Goal: Task Accomplishment & Management: Use online tool/utility

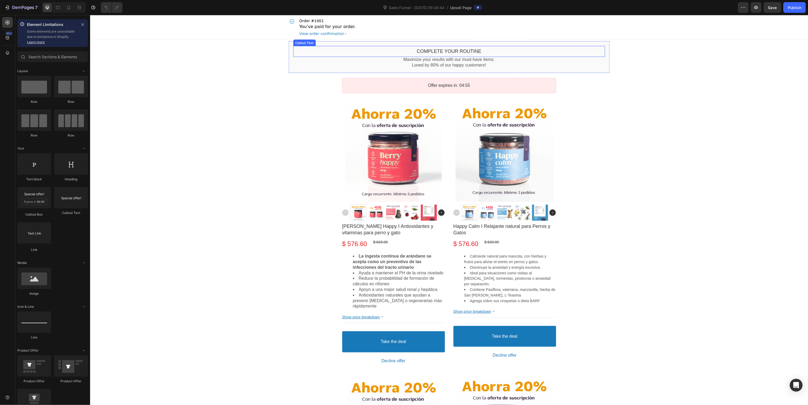
click at [445, 50] on bdo "Complete your routine" at bounding box center [448, 50] width 65 height 5
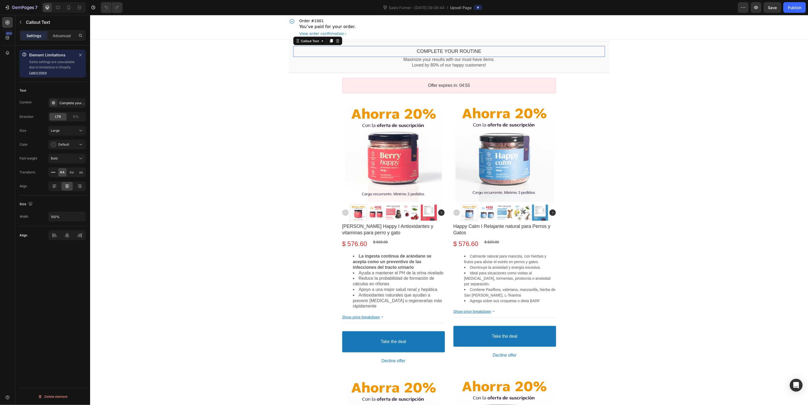
click at [445, 50] on bdo "Complete your routine" at bounding box center [448, 50] width 65 height 5
click at [449, 50] on bdo "Complete your routine" at bounding box center [448, 50] width 65 height 5
click at [72, 104] on div "Complete your routine" at bounding box center [71, 103] width 25 height 5
click at [123, 130] on textarea "Complete your routine" at bounding box center [128, 130] width 66 height 12
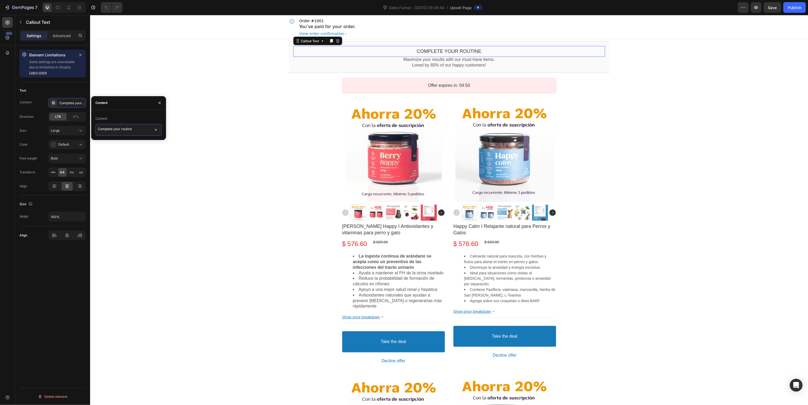
drag, startPoint x: 205, startPoint y: 145, endPoint x: 171, endPoint y: 132, distance: 36.2
type textarea "Completa tu orden"
click at [433, 58] on p "Maximize your results with our must-have items." at bounding box center [449, 60] width 312 height 6
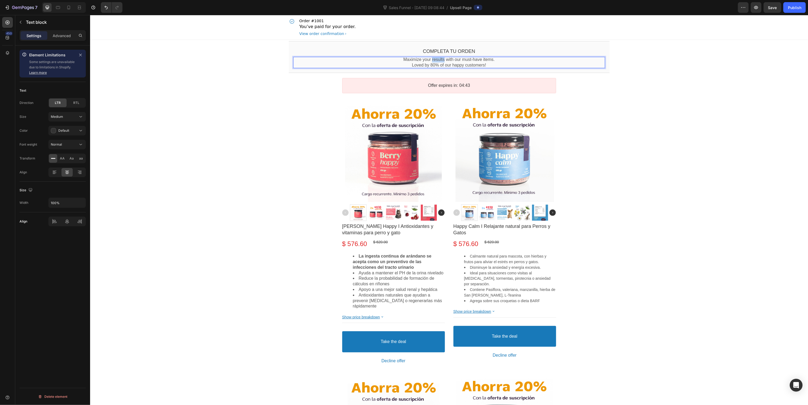
click at [428, 58] on p "Maximize your results with our must-have items." at bounding box center [449, 60] width 312 height 6
click at [408, 61] on p "Maximize your results with our must-have items." at bounding box center [449, 60] width 312 height 6
drag, startPoint x: 400, startPoint y: 60, endPoint x: 495, endPoint y: 61, distance: 94.9
click at [495, 61] on p "Maximize your results with our must-have items." at bounding box center [449, 60] width 312 height 6
click at [59, 117] on span "Medium" at bounding box center [57, 117] width 12 height 4
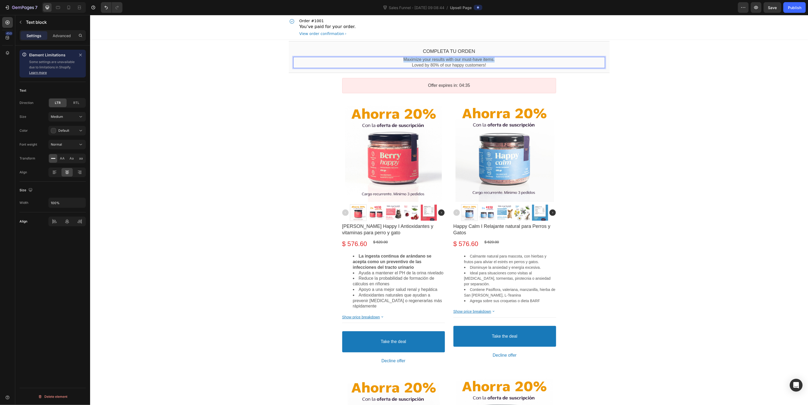
drag, startPoint x: 399, startPoint y: 59, endPoint x: 495, endPoint y: 59, distance: 95.7
click at [495, 59] on p "Maximize your results with our must-have items." at bounding box center [449, 60] width 312 height 6
click at [416, 64] on p "Loved by 80% of our happy customers!" at bounding box center [449, 65] width 312 height 6
drag, startPoint x: 408, startPoint y: 64, endPoint x: 525, endPoint y: 75, distance: 117.8
click at [485, 64] on p "Loved by 80% of our happy customers!" at bounding box center [449, 65] width 312 height 6
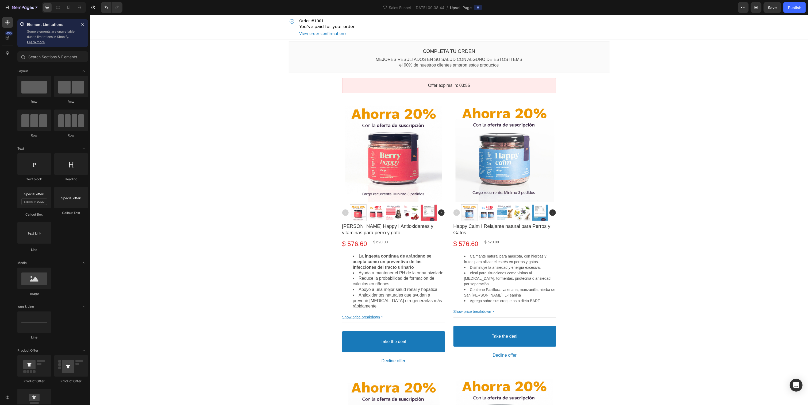
drag, startPoint x: 675, startPoint y: 175, endPoint x: 677, endPoint y: 173, distance: 2.8
click at [676, 175] on div "Completa tu orden Callout Text MEJORES RESULTADOS EN SU SALUD CON ALGUNO DE EST…" at bounding box center [449, 339] width 718 height 598
click at [457, 87] on bdo "Offer expires in: 03:54" at bounding box center [449, 85] width 42 height 5
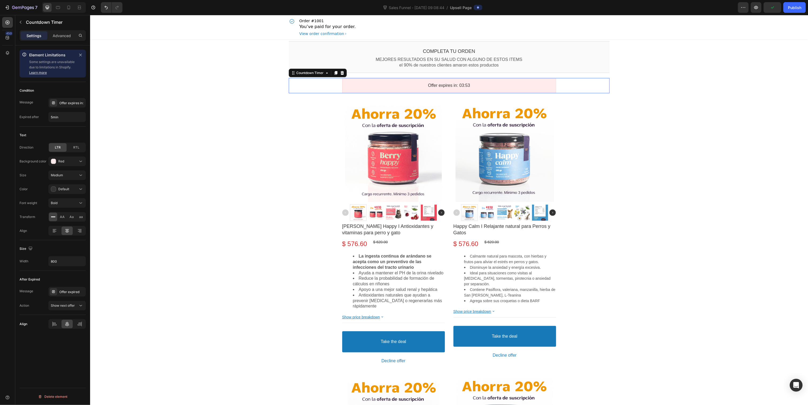
click at [429, 84] on bdo "Offer expires in: 03:53" at bounding box center [449, 85] width 42 height 5
click at [75, 102] on div "Offer expires in:" at bounding box center [71, 103] width 25 height 5
click at [114, 131] on input "Offer expires in:" at bounding box center [128, 129] width 66 height 10
type input "Oferta expira en:"
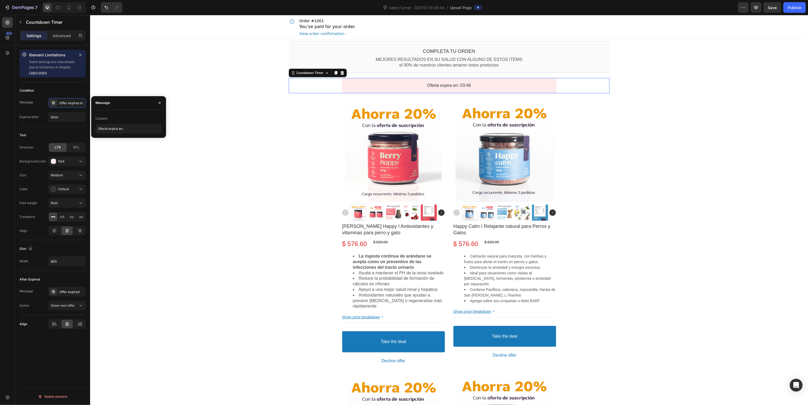
click at [637, 166] on div "Completa tu orden Callout Text MEJORES RESULTADOS EN SU SALUD CON ALGUNO DE EST…" at bounding box center [449, 339] width 718 height 598
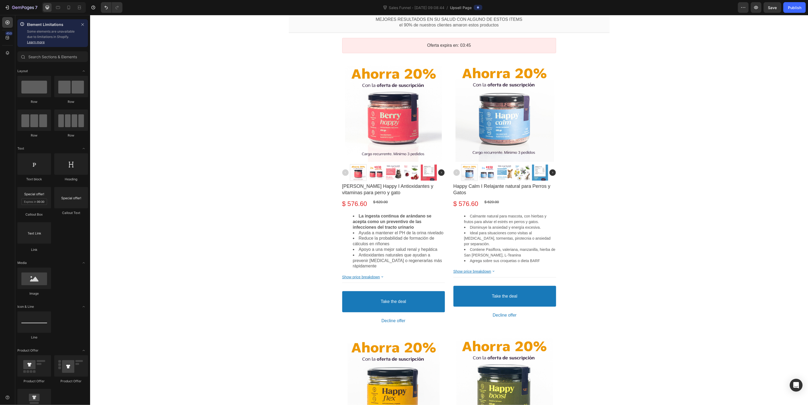
scroll to position [150, 0]
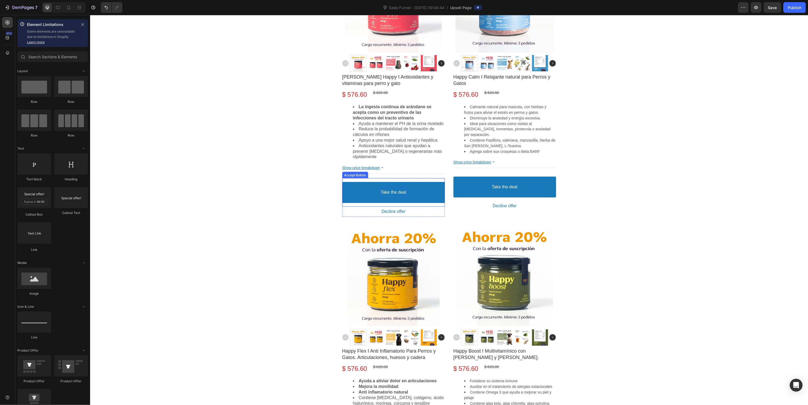
click at [402, 191] on bdo "Take the deal" at bounding box center [392, 192] width 25 height 6
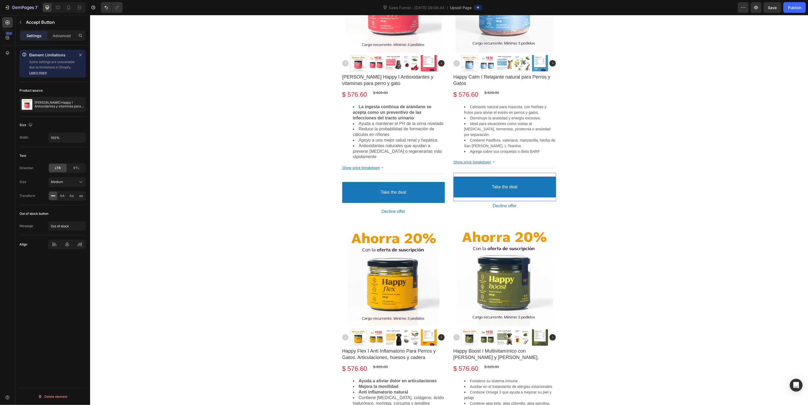
click at [384, 193] on p "Take the deal" at bounding box center [392, 192] width 25 height 6
click at [342, 182] on button "QUIER" at bounding box center [393, 192] width 103 height 21
click at [342, 182] on button "QUIERO LA" at bounding box center [393, 192] width 103 height 21
drag, startPoint x: 696, startPoint y: 173, endPoint x: 650, endPoint y: 172, distance: 46.3
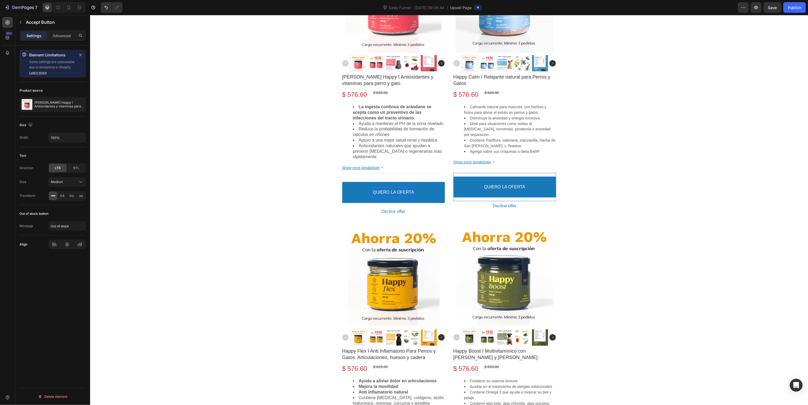
click at [696, 173] on div "Completa tu orden Callout Text MEJORES RESULTADOS EN SU SALUD CON ALGUNO DE EST…" at bounding box center [449, 189] width 718 height 598
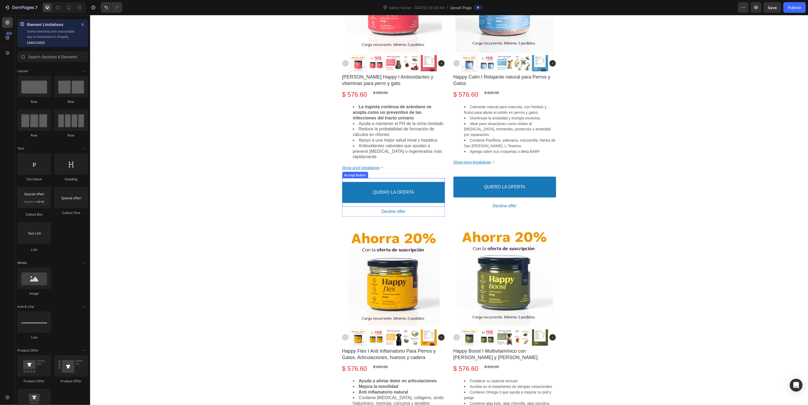
click at [437, 203] on button "QUIERO LA OFERTA" at bounding box center [393, 192] width 103 height 21
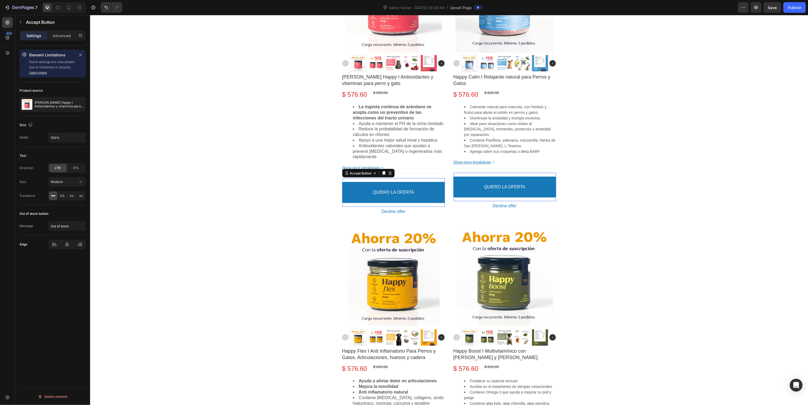
drag, startPoint x: 344, startPoint y: 193, endPoint x: 174, endPoint y: 177, distance: 171.3
click at [344, 193] on button "QUIERO LA OFERTA" at bounding box center [393, 192] width 103 height 21
click at [182, 155] on div "Completa tu orden Callout Text MEJORES RESULTADOS EN SU SALUD CON ALGUNO DE EST…" at bounding box center [449, 189] width 718 height 598
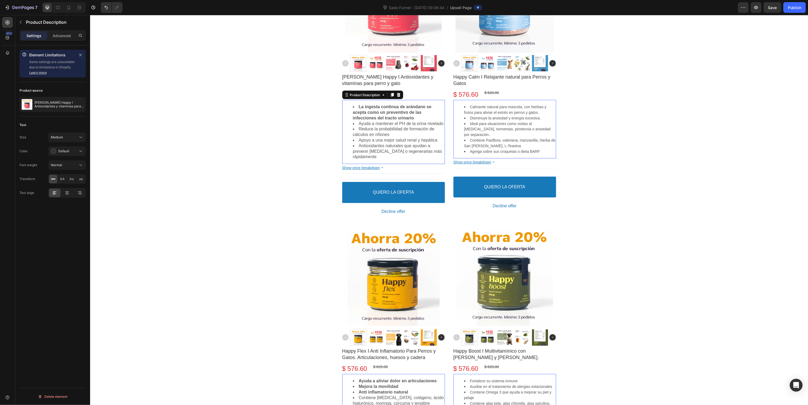
click at [387, 132] on li "Reduce la probabilidad de formación de cálculos en riñones" at bounding box center [398, 131] width 92 height 11
click at [348, 188] on button "QUIERO LA OFERTA" at bounding box center [393, 192] width 103 height 21
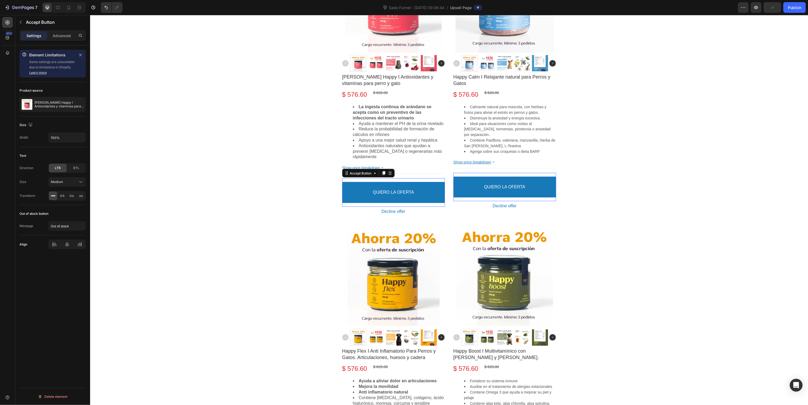
click at [347, 196] on button "QUIERO LA OFERTA" at bounding box center [393, 192] width 103 height 21
click at [396, 211] on bdo "Decline offer" at bounding box center [393, 212] width 24 height 6
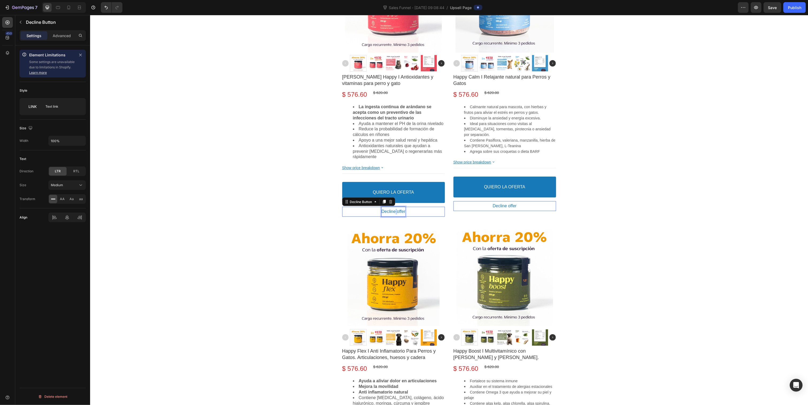
click at [392, 211] on p "Decline offer" at bounding box center [393, 212] width 24 height 6
click at [342, 207] on button "NO" at bounding box center [393, 212] width 103 height 10
click at [342, 207] on button "NO LO" at bounding box center [393, 212] width 103 height 10
click at [644, 179] on div "Completa tu orden Callout Text MEJORES RESULTADOS EN SU SALUD CON ALGUNO DE EST…" at bounding box center [449, 189] width 718 height 598
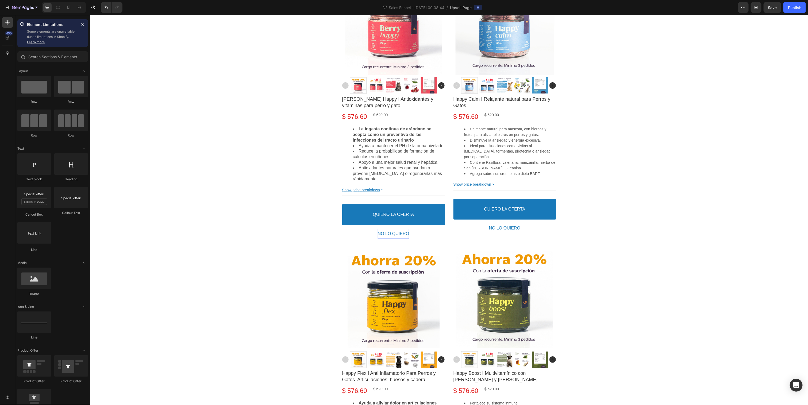
scroll to position [0, 0]
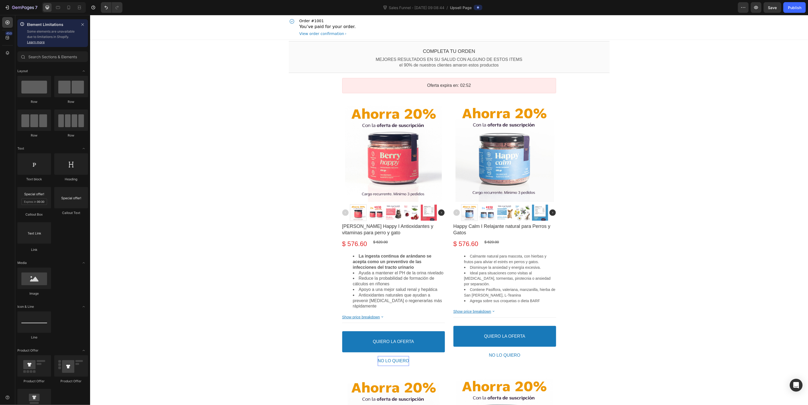
click at [311, 26] on p "You’ve paid for your order." at bounding box center [327, 26] width 56 height 6
click at [326, 27] on p "You’ve paid for your order." at bounding box center [327, 26] width 56 height 6
click at [798, 9] on div "Publish" at bounding box center [794, 8] width 13 height 6
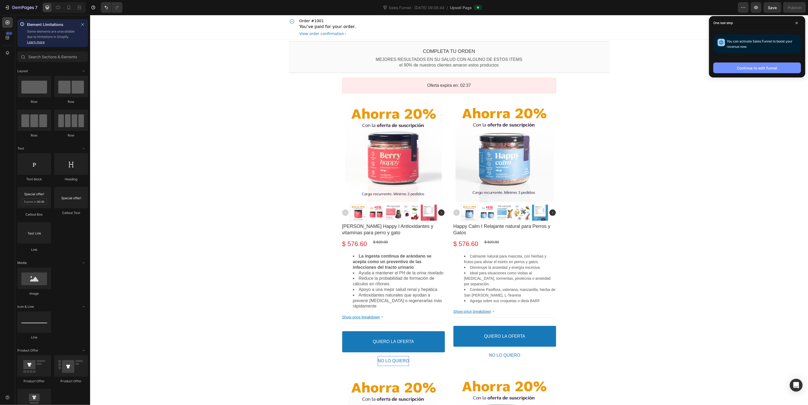
click at [743, 68] on div "Continue to edit funnel" at bounding box center [757, 68] width 40 height 6
